Goal: Information Seeking & Learning: Check status

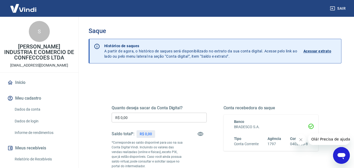
click at [323, 50] on p "Acessar extrato" at bounding box center [318, 51] width 28 height 5
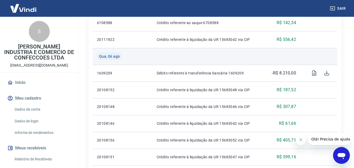
scroll to position [245, 0]
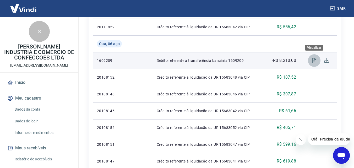
click at [314, 61] on icon "Visualizar" at bounding box center [314, 60] width 4 height 5
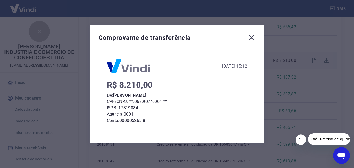
click at [253, 39] on icon at bounding box center [252, 38] width 8 height 8
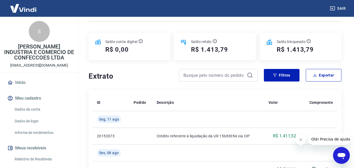
scroll to position [79, 0]
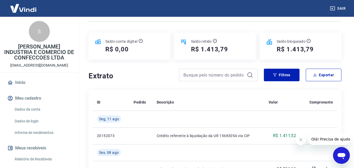
scroll to position [52, 0]
click at [318, 139] on span "Olá! Precisa de ajuda?" at bounding box center [331, 139] width 41 height 4
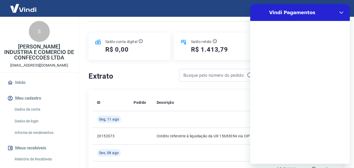
scroll to position [0, 0]
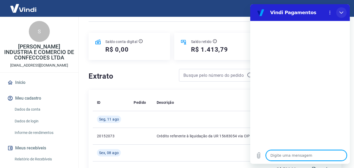
click at [345, 9] on button "Fechar" at bounding box center [341, 12] width 10 height 10
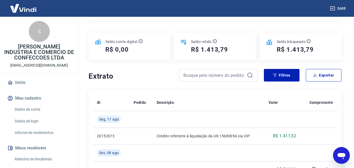
click at [341, 156] on icon "Abrir janela de mensagens" at bounding box center [342, 156] width 8 height 6
type textarea "x"
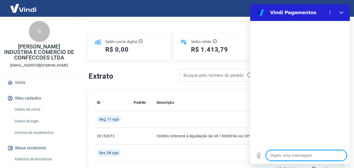
type textarea "B"
type textarea "x"
type textarea "Bo"
type textarea "x"
type textarea "Bom"
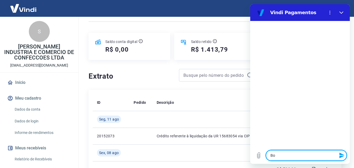
type textarea "x"
type textarea "Bom"
type textarea "x"
type textarea "Bom f"
type textarea "x"
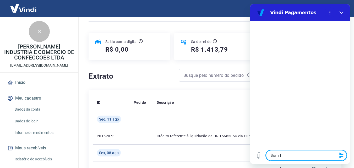
type textarea "Bom"
type textarea "x"
type textarea "Bom d"
type textarea "x"
type textarea "Bom di"
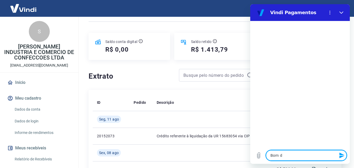
type textarea "x"
type textarea "Bom dia"
type textarea "x"
type textarea "Bom dia"
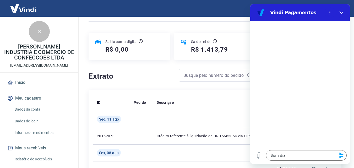
click at [341, 158] on icon "Enviar mensagem" at bounding box center [342, 155] width 6 height 6
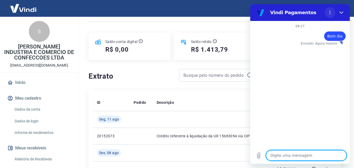
click at [330, 12] on icon "Menu de opções" at bounding box center [330, 12] width 4 height 4
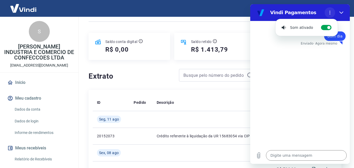
click at [330, 12] on icon "Menu de opções" at bounding box center [330, 12] width 4 height 4
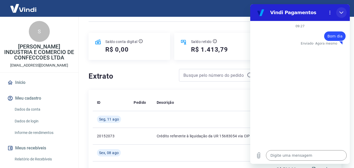
click at [341, 10] on icon "Fechar" at bounding box center [342, 12] width 4 height 4
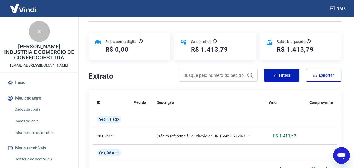
click at [345, 159] on icon "Abrir janela de mensagens" at bounding box center [341, 155] width 9 height 9
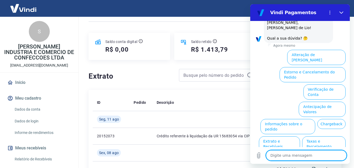
scroll to position [44, 0]
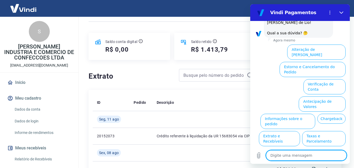
drag, startPoint x: 347, startPoint y: 45, endPoint x: 602, endPoint y: 111, distance: 263.9
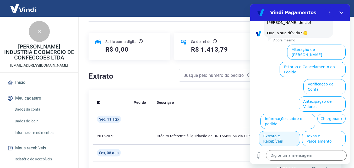
click at [300, 131] on button "Extrato e Recebíveis" at bounding box center [279, 138] width 41 height 15
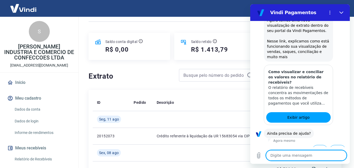
scroll to position [90, 0]
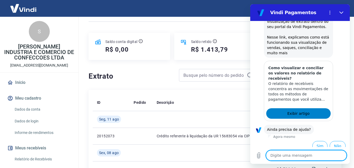
click at [292, 110] on span "Exibir artigo" at bounding box center [298, 113] width 22 height 6
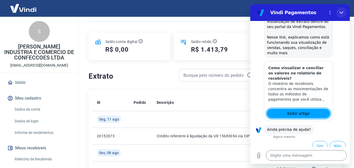
click at [341, 13] on icon "Fechar" at bounding box center [342, 12] width 4 height 4
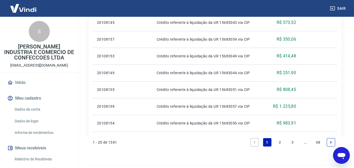
scroll to position [437, 0]
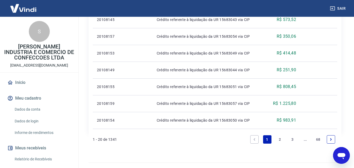
click at [341, 157] on icon "Abrir janela de mensagens" at bounding box center [342, 156] width 8 height 6
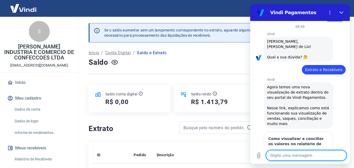
scroll to position [0, 0]
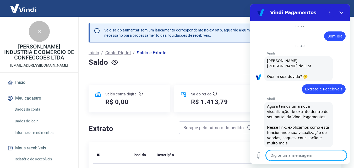
drag, startPoint x: 347, startPoint y: 90, endPoint x: 602, endPoint y: 39, distance: 260.5
click at [330, 11] on icon "Menu de opções" at bounding box center [330, 12] width 4 height 4
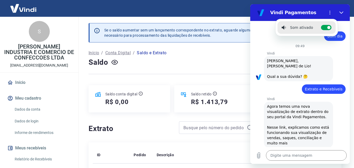
click at [332, 7] on section "Vindi Pagamentos Som ativado Alternar notificações sonoras" at bounding box center [300, 12] width 100 height 17
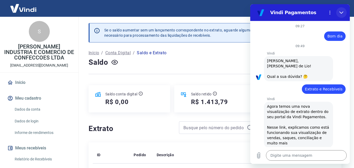
click at [341, 12] on icon "Fechar" at bounding box center [342, 12] width 4 height 4
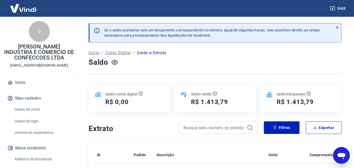
click at [347, 152] on div "Abrir janela de mensagens" at bounding box center [342, 156] width 16 height 16
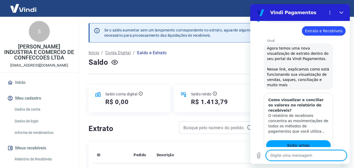
scroll to position [90, 0]
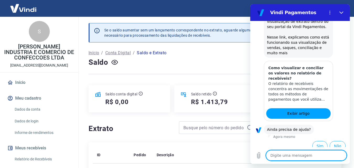
drag, startPoint x: 347, startPoint y: 56, endPoint x: 606, endPoint y: 145, distance: 274.9
drag, startPoint x: 348, startPoint y: 29, endPoint x: 601, endPoint y: 108, distance: 264.8
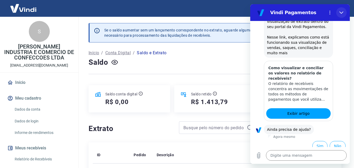
click at [341, 11] on icon "Fechar" at bounding box center [342, 12] width 4 height 4
type textarea "x"
